Goal: Task Accomplishment & Management: Manage account settings

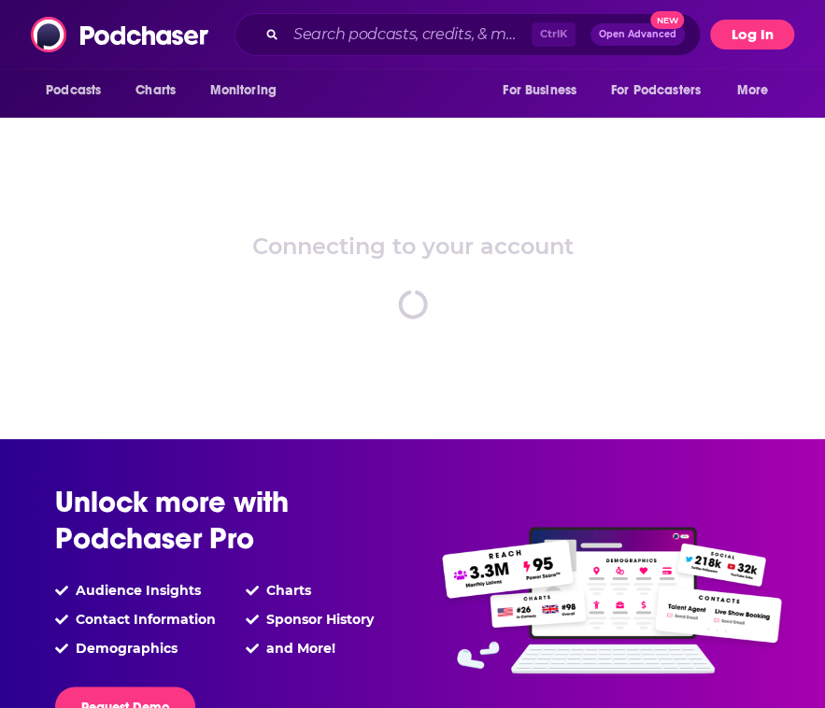
click at [735, 31] on button "Log In" at bounding box center [752, 35] width 84 height 30
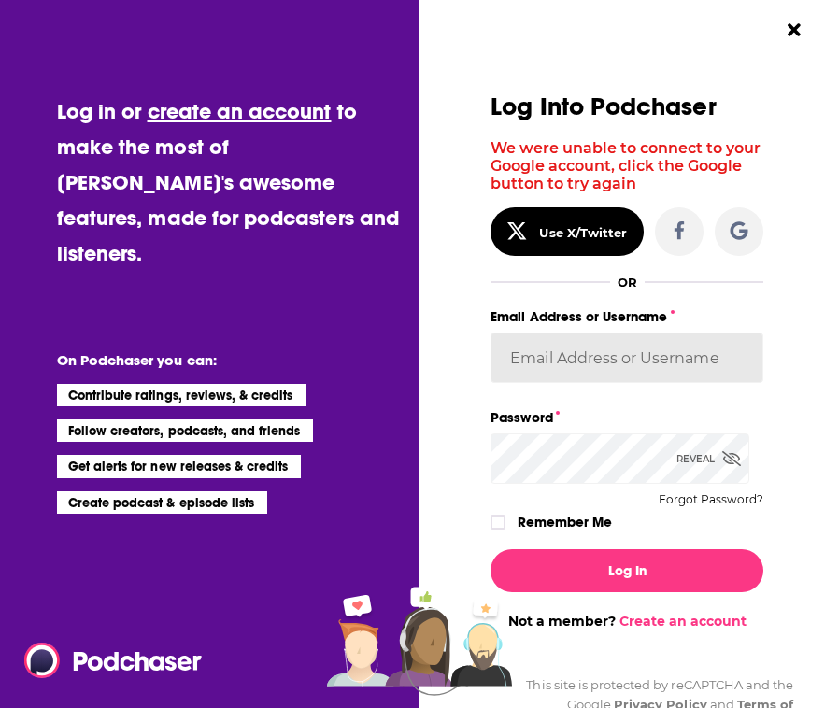
type input "[EMAIL_ADDRESS][DOMAIN_NAME]"
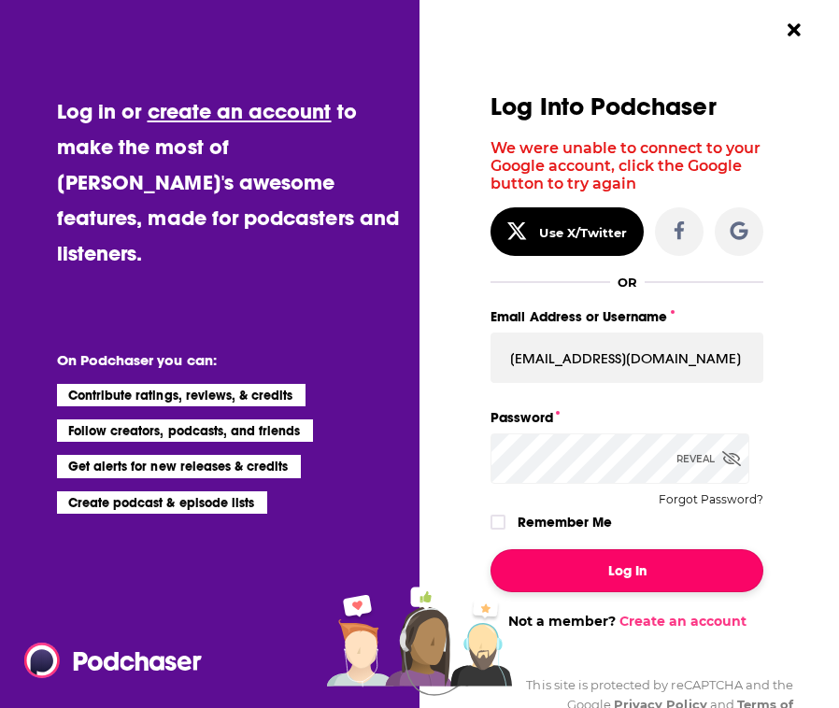
click at [628, 571] on button "Log In" at bounding box center [626, 570] width 273 height 43
